Goal: Information Seeking & Learning: Learn about a topic

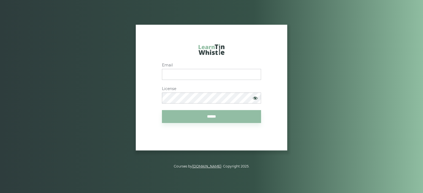
click at [193, 73] on input "Email" at bounding box center [211, 74] width 99 height 11
type input "**********"
click at [197, 120] on input "******" at bounding box center [211, 116] width 99 height 13
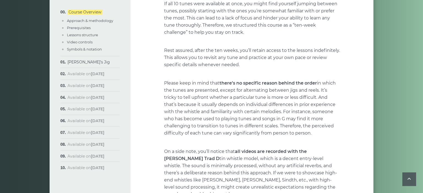
scroll to position [376, 0]
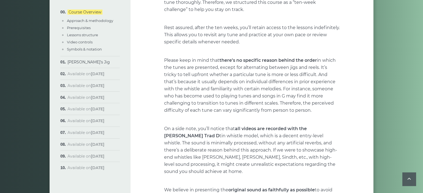
click at [65, 61] on li "Morisson’s Jig Sheet music Plain version Full version Varations" at bounding box center [89, 62] width 59 height 12
click at [75, 61] on link "Morisson’s Jig" at bounding box center [88, 62] width 42 height 5
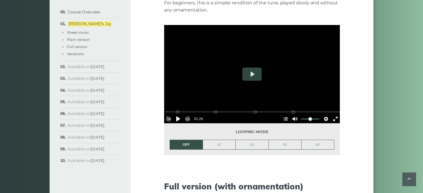
scroll to position [644, 0]
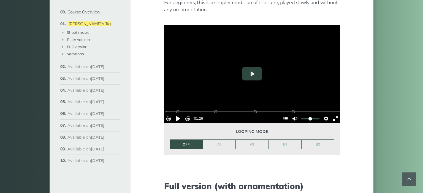
click at [251, 78] on div at bounding box center [251, 74] width 175 height 99
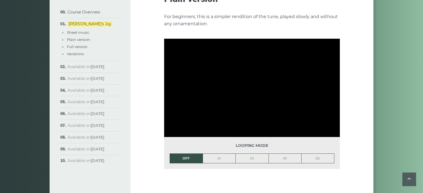
scroll to position [630, 0]
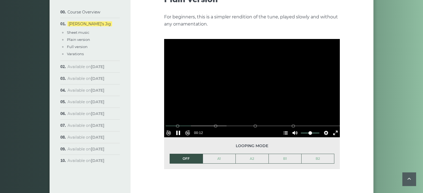
click at [256, 73] on div at bounding box center [251, 88] width 175 height 99
click at [189, 124] on input "Seek" at bounding box center [252, 126] width 175 height 5
click at [226, 87] on div at bounding box center [251, 88] width 175 height 99
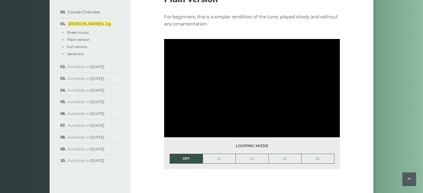
click at [226, 87] on div at bounding box center [251, 88] width 175 height 99
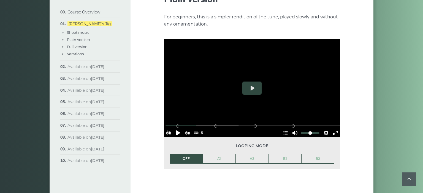
click at [226, 87] on div at bounding box center [251, 88] width 175 height 99
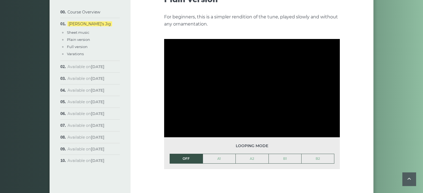
click at [226, 87] on div at bounding box center [251, 88] width 175 height 99
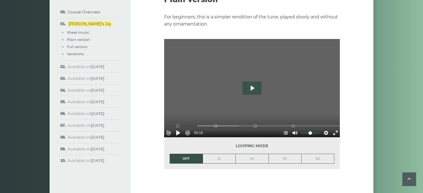
click at [226, 87] on div at bounding box center [251, 88] width 175 height 99
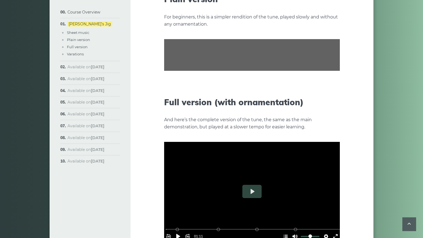
click at [226, 104] on div at bounding box center [251, 55] width 175 height 99
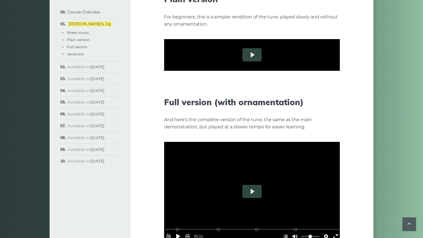
click at [226, 104] on div at bounding box center [251, 55] width 175 height 99
click at [227, 104] on div at bounding box center [251, 55] width 175 height 99
click at [253, 95] on div "B1 (Bars 17-24)" at bounding box center [255, 92] width 4 height 4
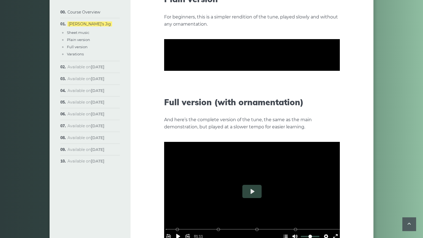
click at [203, 104] on div at bounding box center [251, 55] width 175 height 99
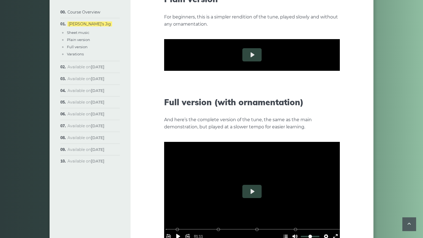
click at [340, 95] on input "Seek" at bounding box center [252, 92] width 175 height 5
click at [276, 104] on div at bounding box center [251, 55] width 175 height 99
click at [317, 95] on input "Seek" at bounding box center [252, 92] width 175 height 5
type input "******"
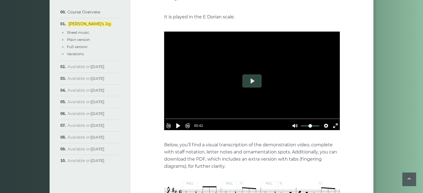
scroll to position [150, 0]
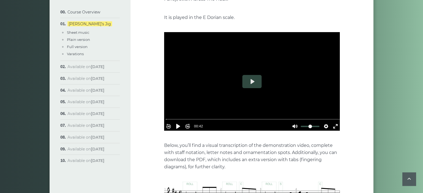
click at [246, 65] on div at bounding box center [251, 81] width 175 height 99
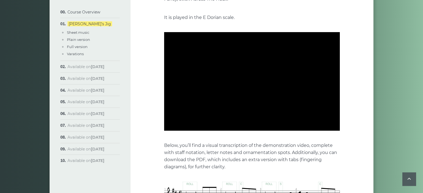
click at [246, 65] on div at bounding box center [251, 81] width 175 height 99
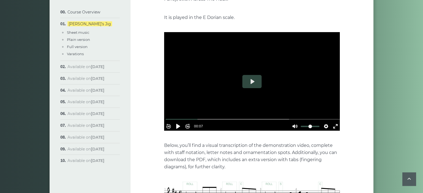
click at [246, 65] on div at bounding box center [251, 81] width 175 height 99
click at [178, 117] on input "Seek" at bounding box center [252, 119] width 175 height 5
click at [217, 91] on div at bounding box center [251, 81] width 175 height 99
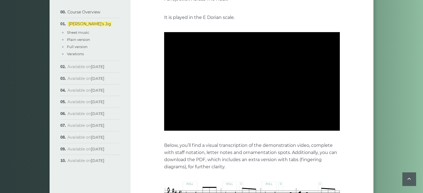
click at [217, 91] on div at bounding box center [251, 81] width 175 height 99
type input "*****"
